Goal: Register for event/course

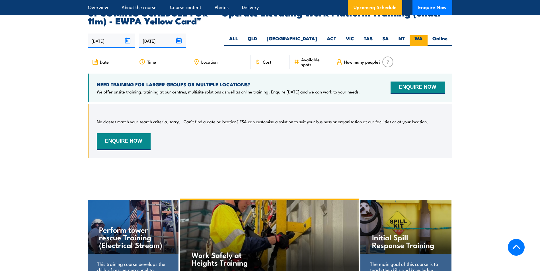
click at [419, 35] on label "WA" at bounding box center [418, 40] width 18 height 11
click at [422, 35] on input "WA" at bounding box center [424, 37] width 4 height 4
click at [133, 138] on button "ENQUIRE NOW" at bounding box center [124, 141] width 54 height 17
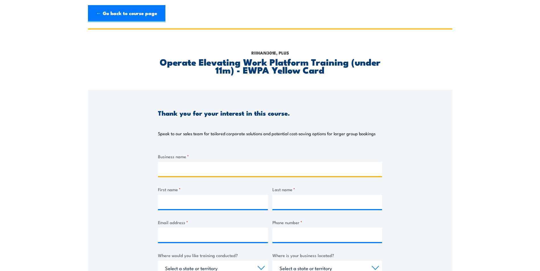
click at [232, 167] on input "Business name *" at bounding box center [270, 169] width 224 height 14
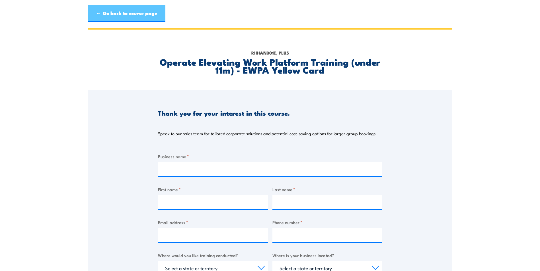
click at [114, 14] on link "← Go back to course page" at bounding box center [126, 13] width 77 height 17
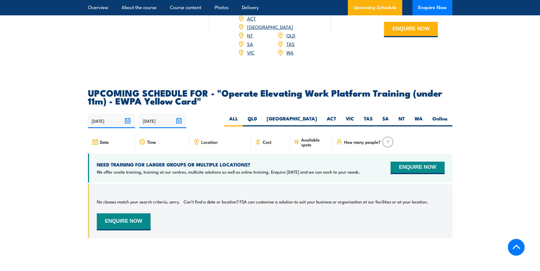
scroll to position [837, 0]
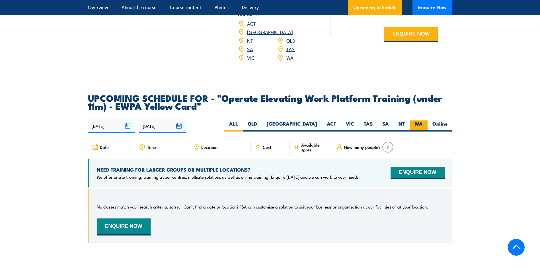
click at [417, 121] on label "WA" at bounding box center [418, 126] width 18 height 11
click at [422, 121] on input "WA" at bounding box center [424, 123] width 4 height 4
radio input "true"
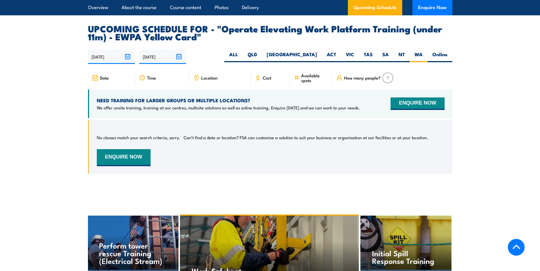
scroll to position [894, 0]
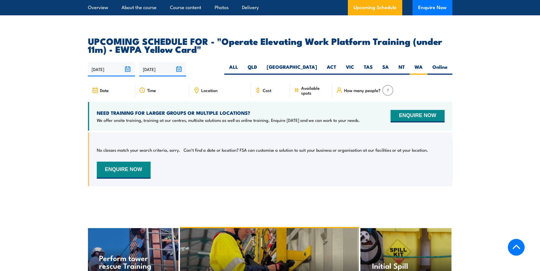
click at [393, 84] on div "How many people?" at bounding box center [392, 91] width 120 height 14
click at [389, 85] on img at bounding box center [387, 90] width 11 height 11
click at [435, 64] on label "Online" at bounding box center [439, 69] width 25 height 11
click at [447, 64] on input "Online" at bounding box center [449, 66] width 4 height 4
radio input "true"
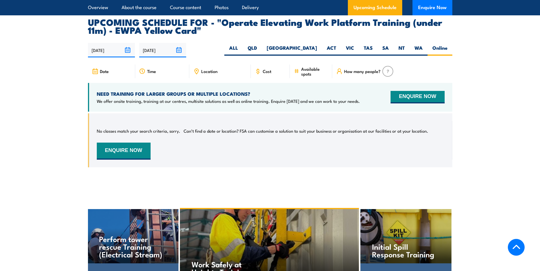
scroll to position [922, 0]
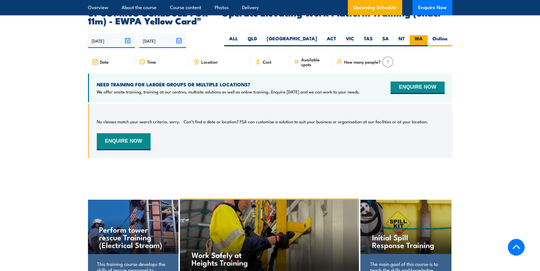
click at [416, 35] on label "WA" at bounding box center [418, 40] width 18 height 11
click at [422, 35] on input "WA" at bounding box center [424, 37] width 4 height 4
radio input "true"
click at [356, 3] on link "Upcoming Schedule" at bounding box center [375, 7] width 54 height 15
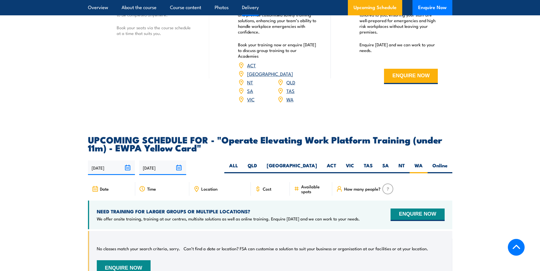
scroll to position [808, 0]
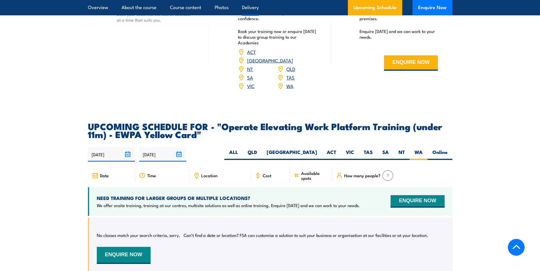
click at [181, 147] on input "[DATE]" at bounding box center [162, 154] width 47 height 15
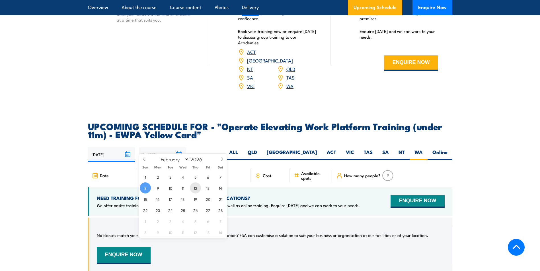
click at [201, 187] on span "12" at bounding box center [195, 188] width 11 height 11
type input "12/02/2026"
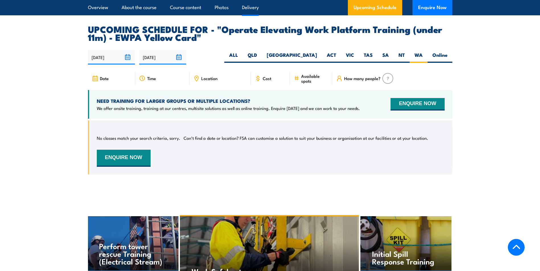
scroll to position [922, 0]
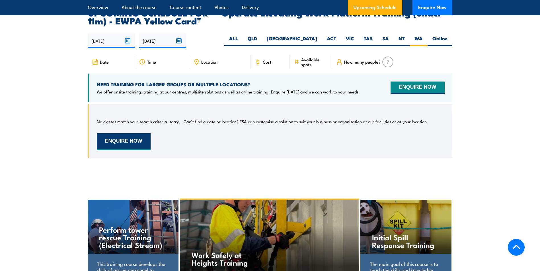
click at [134, 135] on button "ENQUIRE NOW" at bounding box center [124, 141] width 54 height 17
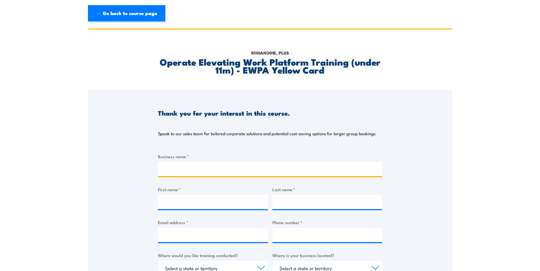
click at [190, 168] on input "Business name *" at bounding box center [270, 169] width 224 height 14
type input "A"
type input "S"
type input "ARA Technologies"
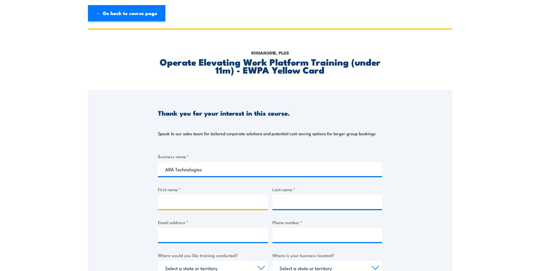
click at [180, 201] on input "First name *" at bounding box center [213, 202] width 110 height 14
